Goal: Find specific page/section: Find specific page/section

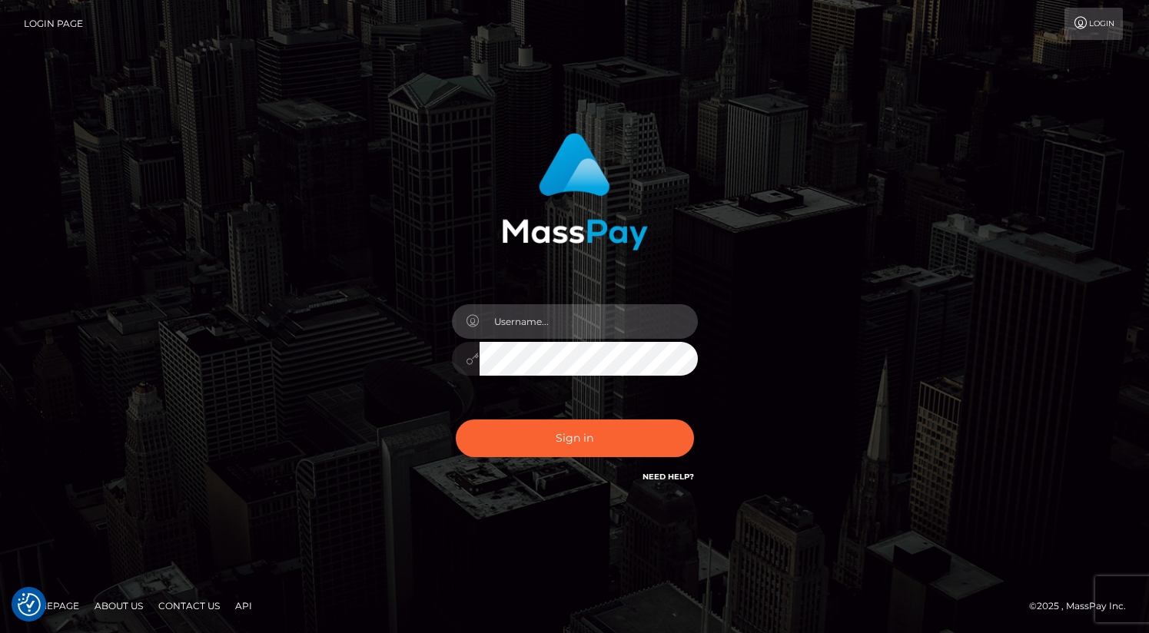
click at [633, 325] on input "text" at bounding box center [588, 321] width 218 height 35
click at [579, 315] on input "text" at bounding box center [588, 321] width 218 height 35
type input "oli.fanvue"
click at [586, 323] on input "text" at bounding box center [588, 321] width 218 height 35
type input "oli.fanvue"
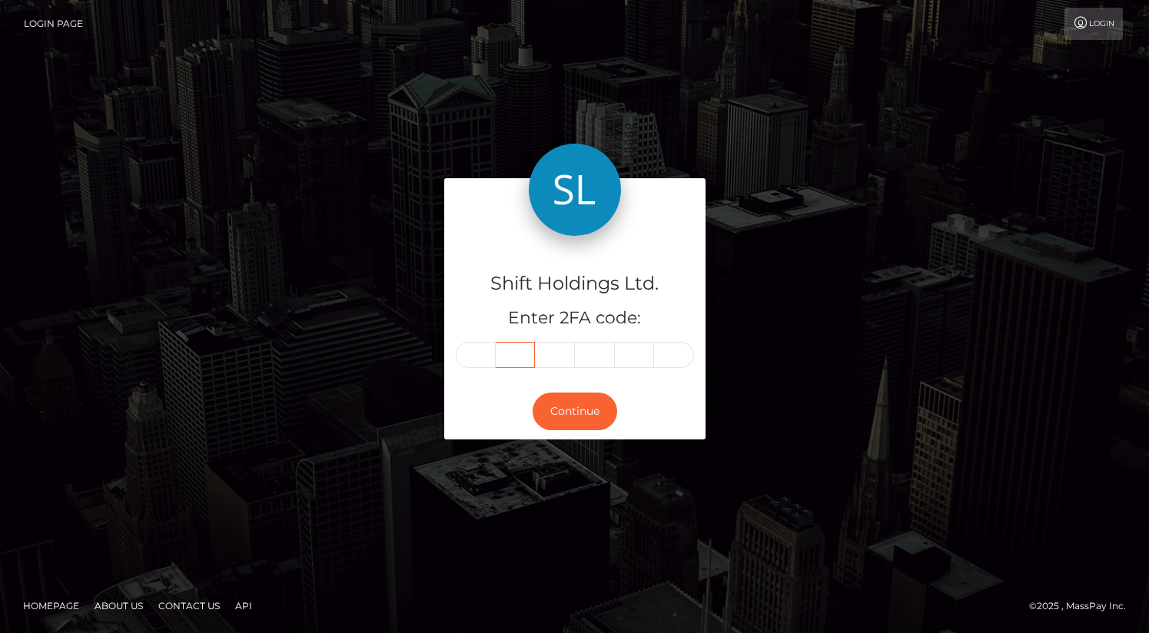
type input "0"
type input "5"
type input "0"
type input "2"
type input "3"
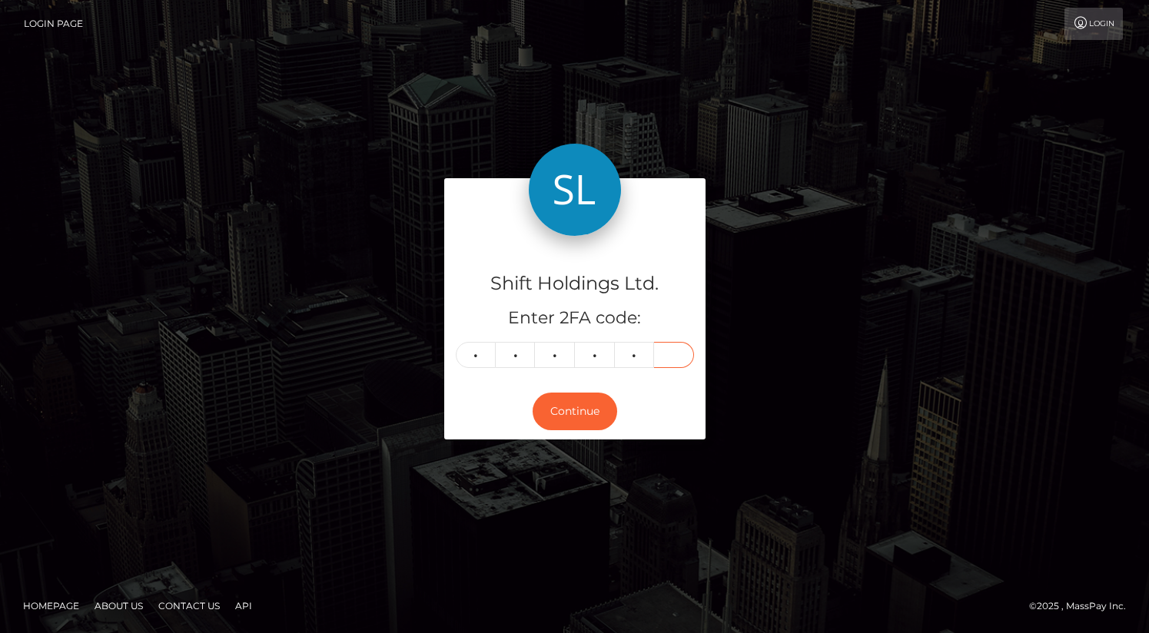
type input "9"
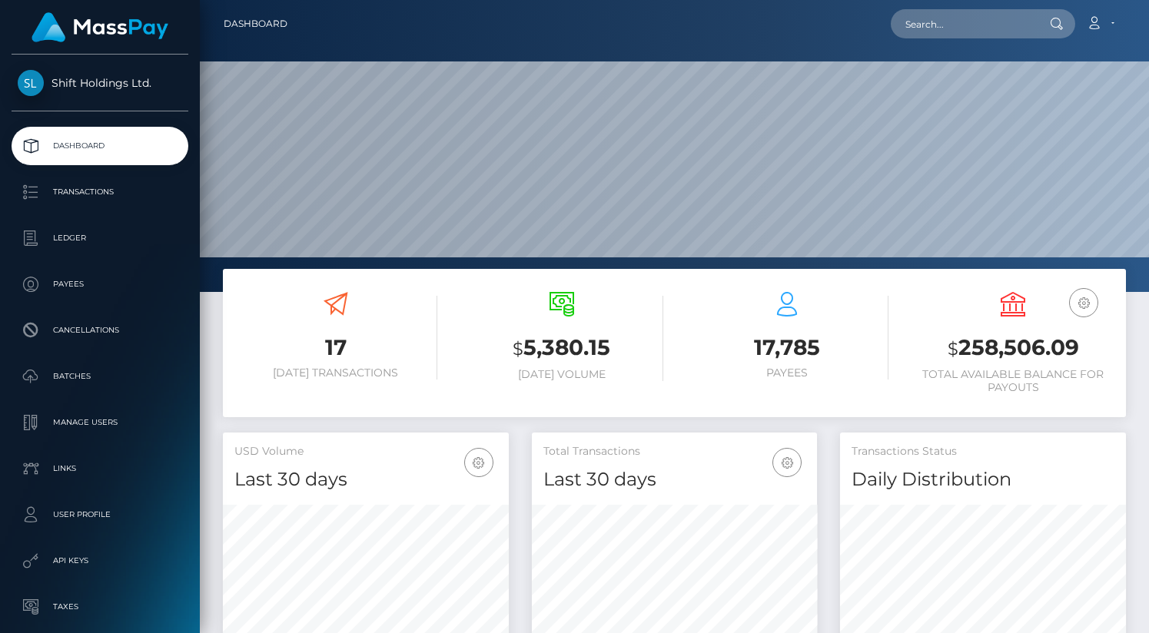
scroll to position [272, 286]
click at [984, 10] on input "text" at bounding box center [963, 23] width 144 height 29
paste input "emilytrueman574@gmail.com"
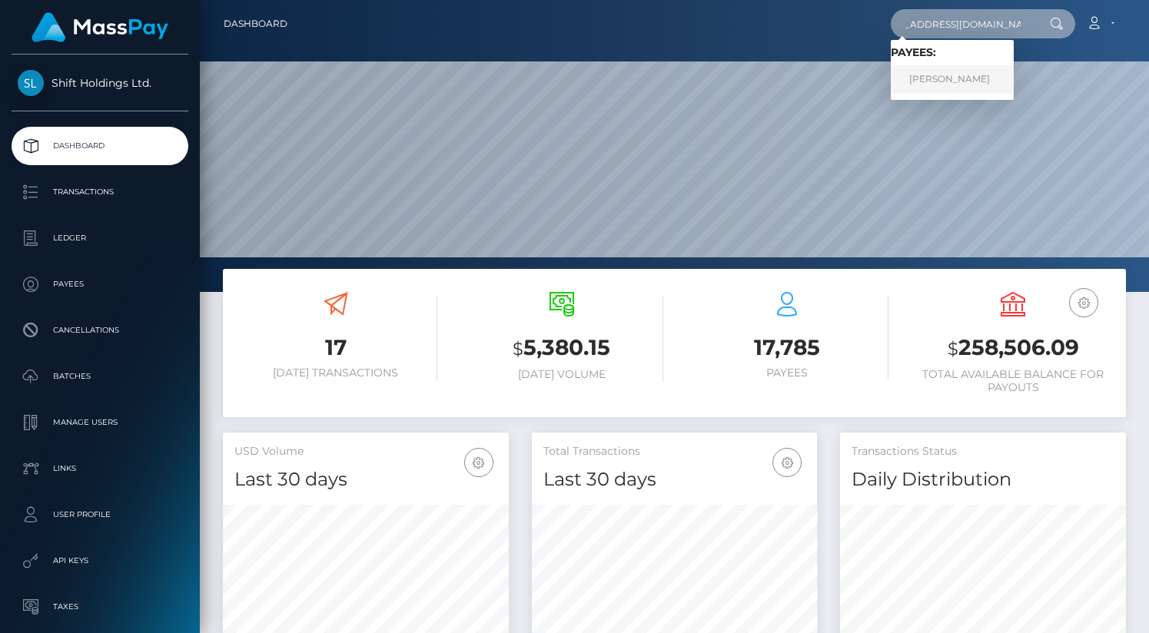
type input "emilytrueman574@gmail.com"
click at [962, 79] on link "EMILY LOUISE TRUEMAN" at bounding box center [952, 79] width 123 height 28
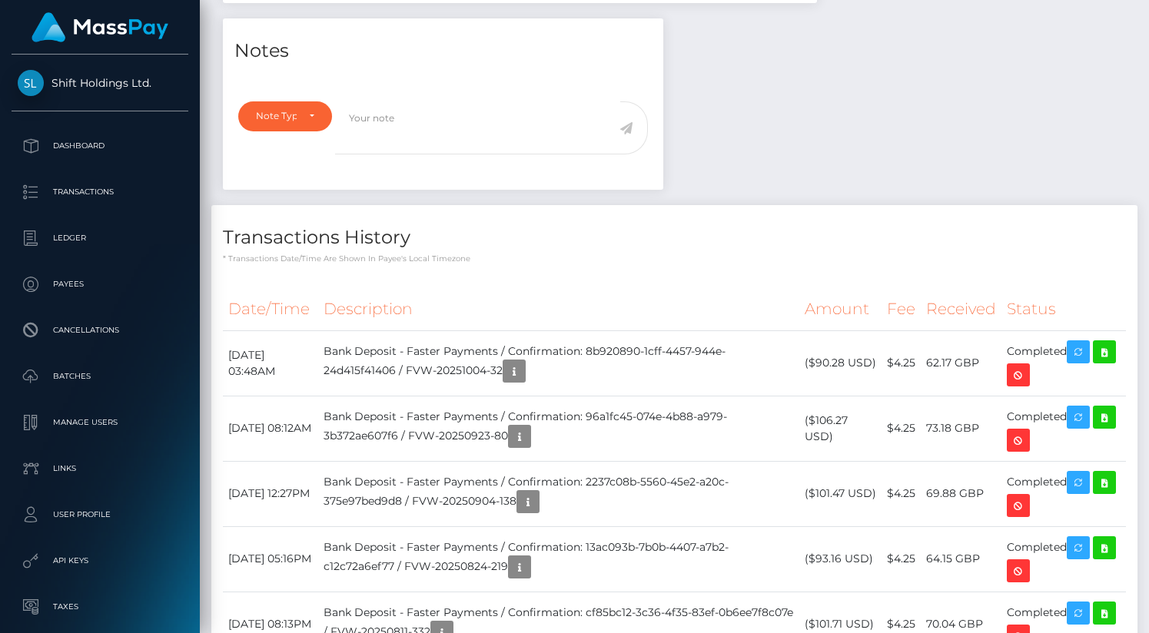
scroll to position [601, 0]
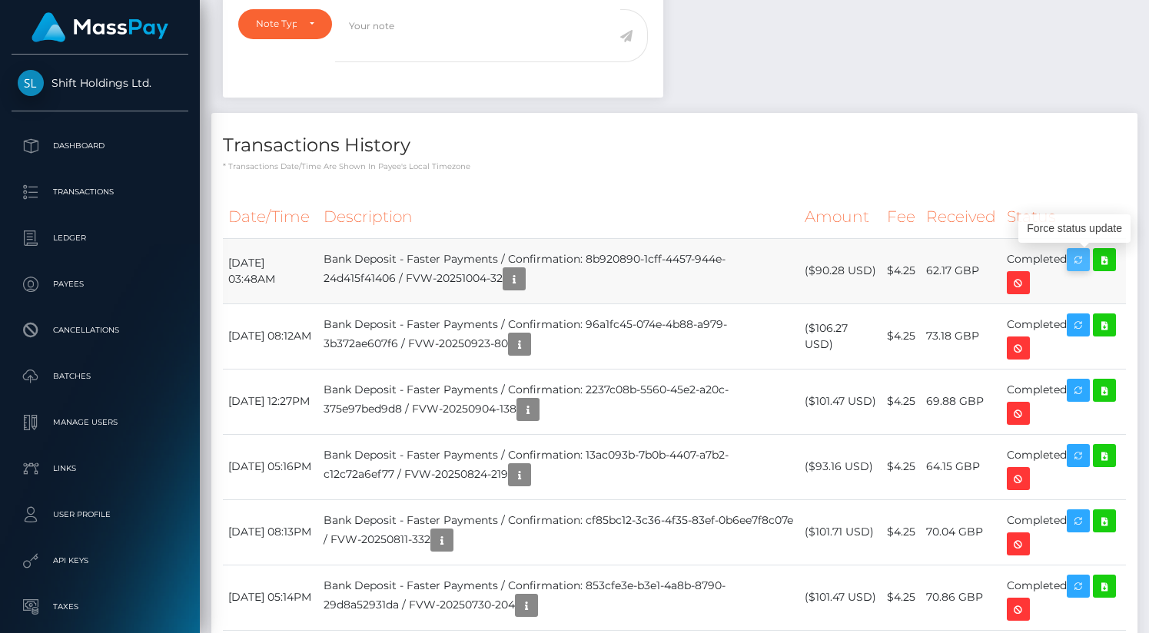
click at [1078, 258] on icon "button" at bounding box center [1078, 259] width 18 height 19
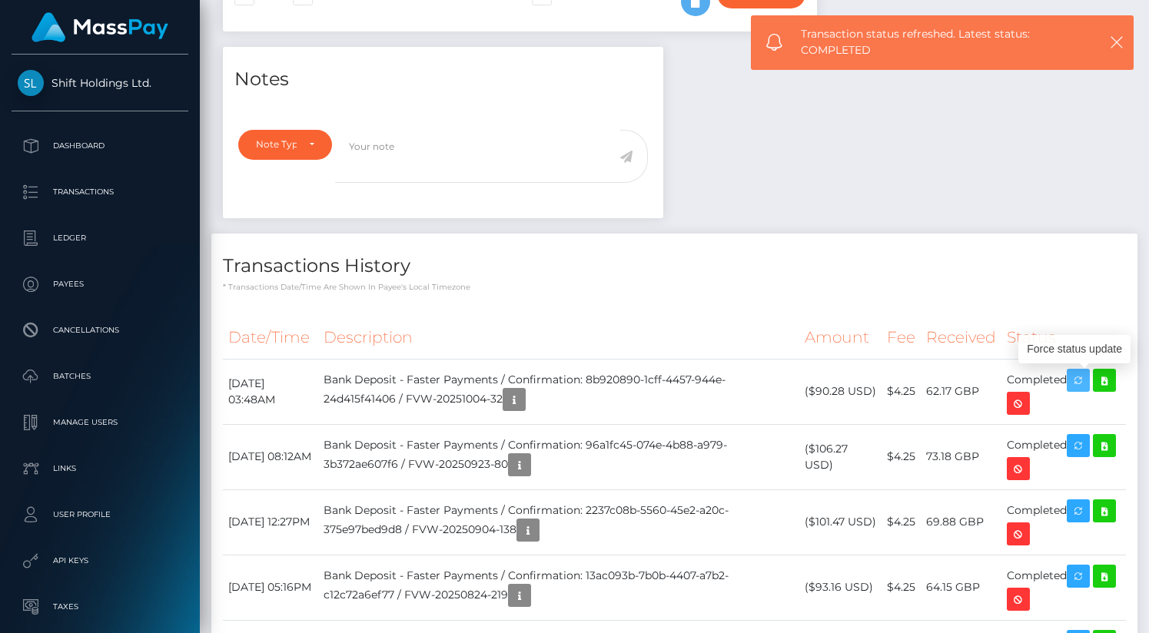
scroll to position [499, 0]
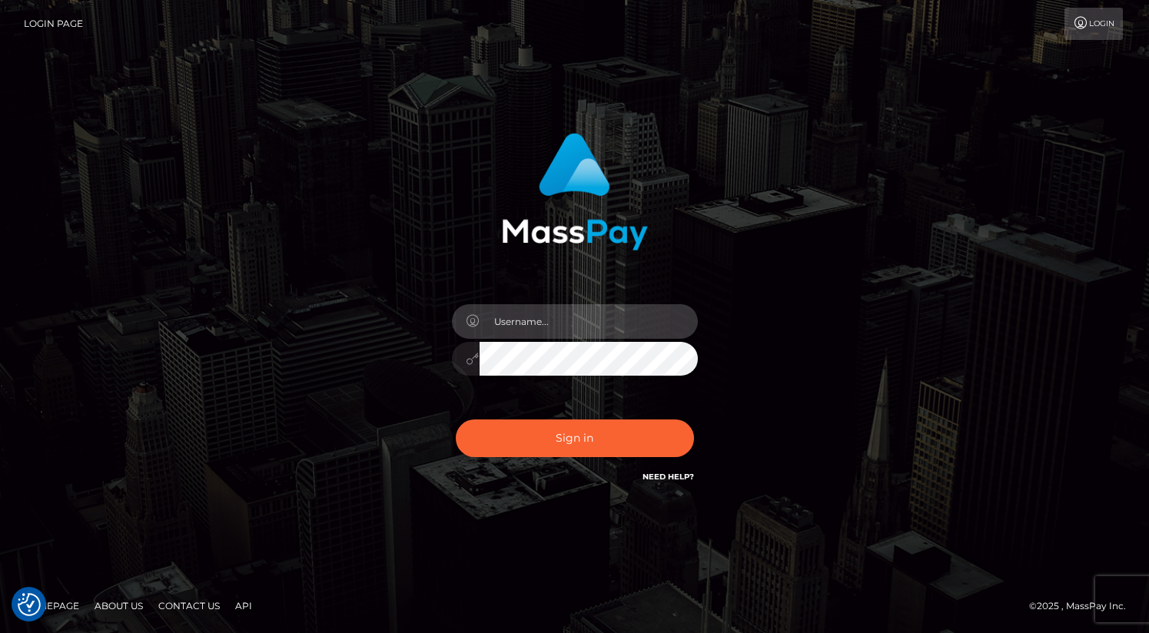
click at [536, 333] on input "text" at bounding box center [588, 321] width 218 height 35
type input "oli.fanvue"
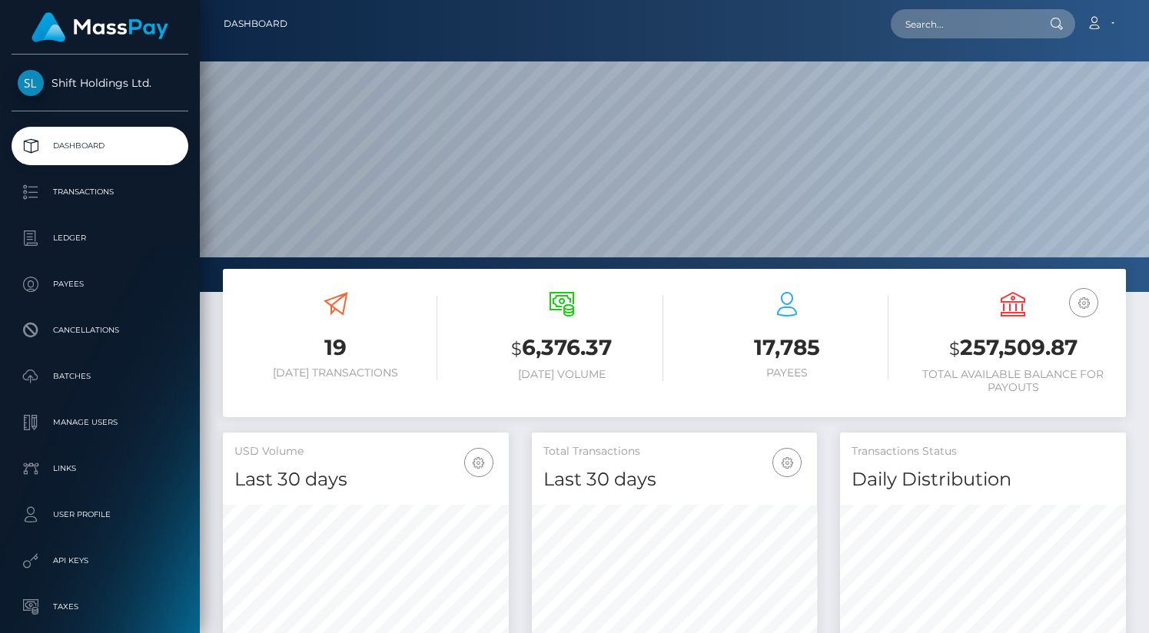
scroll to position [272, 286]
click at [929, 28] on input "text" at bounding box center [963, 23] width 144 height 29
paste input "[EMAIL_ADDRESS][DOMAIN_NAME]"
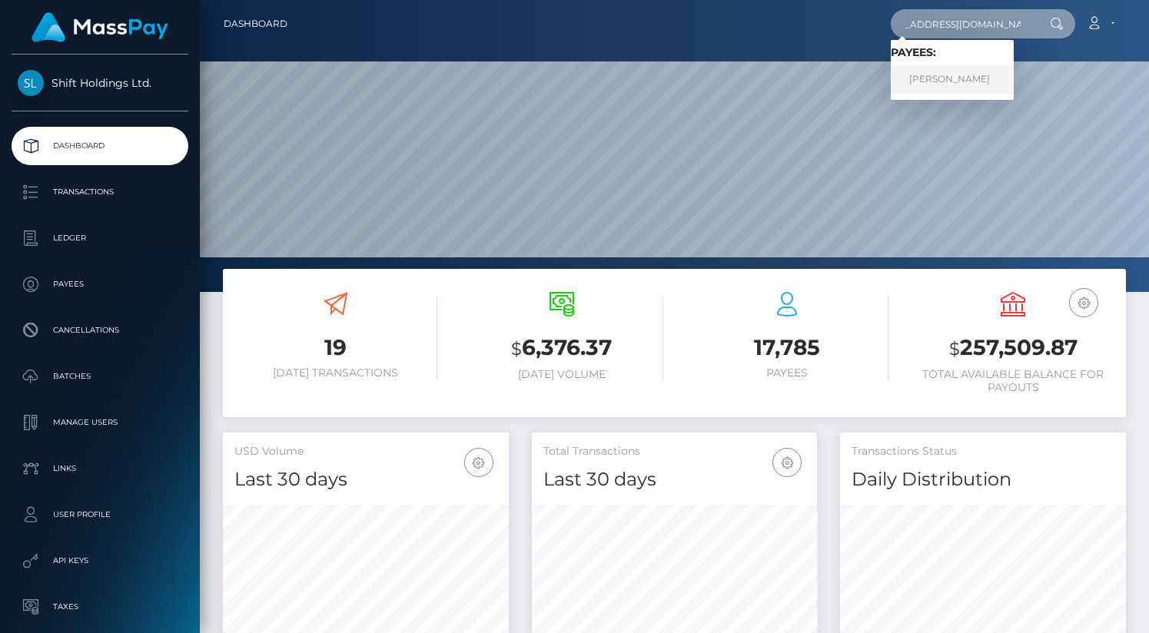
type input "[EMAIL_ADDRESS][DOMAIN_NAME]"
click at [953, 81] on link "EMILY LOUISE TRUEMAN" at bounding box center [952, 79] width 123 height 28
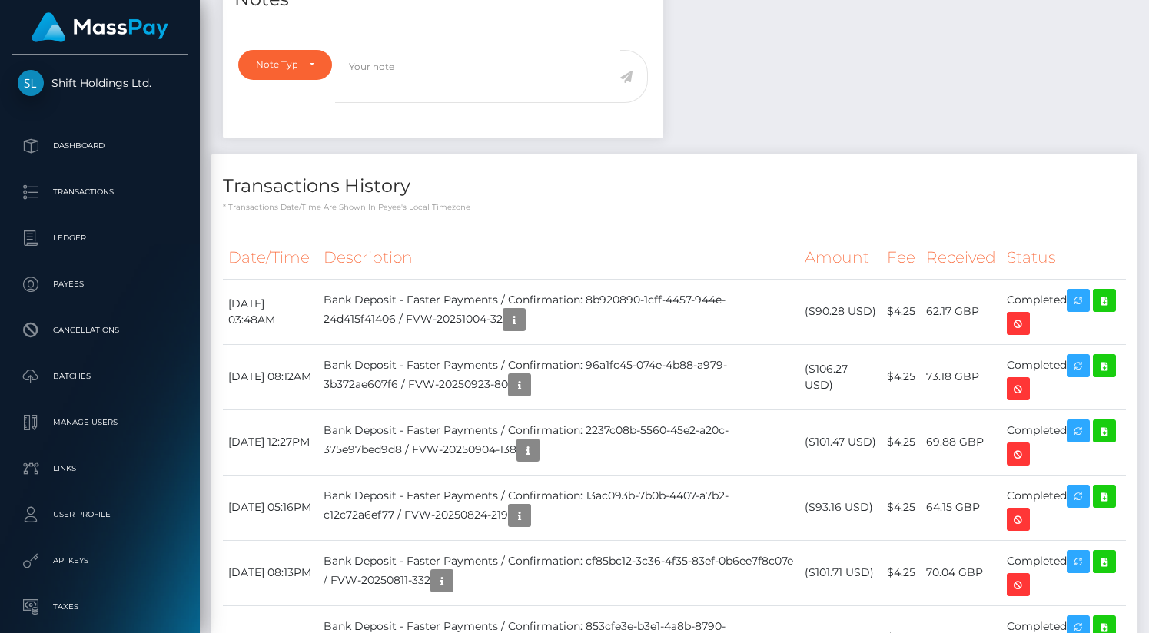
scroll to position [565, 0]
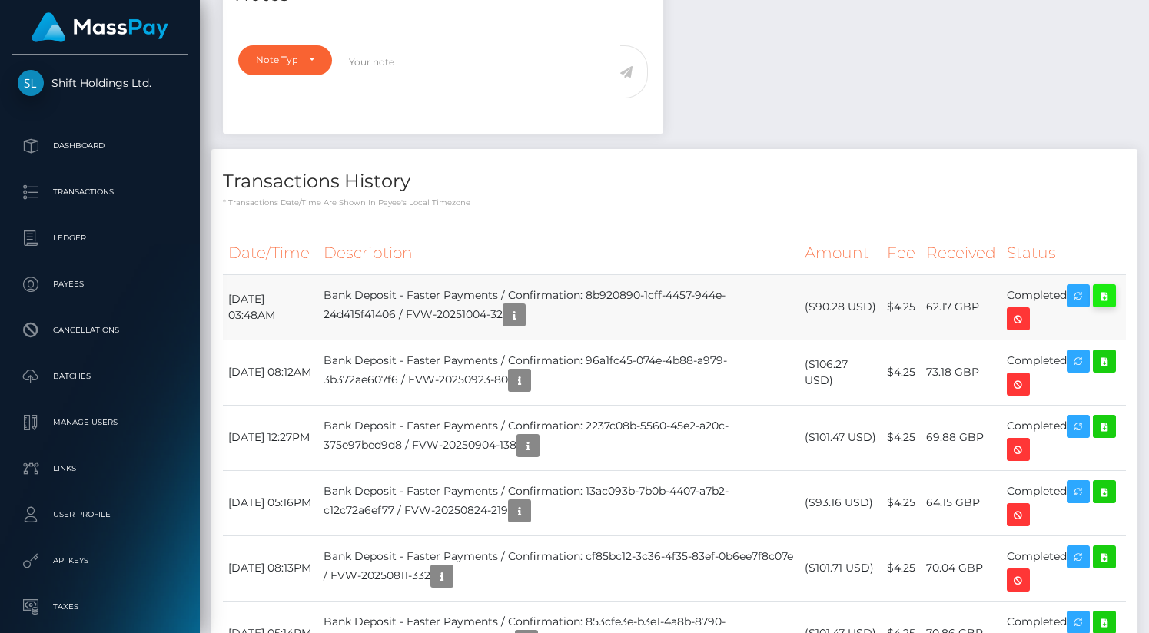
click at [1095, 306] on icon at bounding box center [1104, 296] width 18 height 19
